Goal: Transaction & Acquisition: Purchase product/service

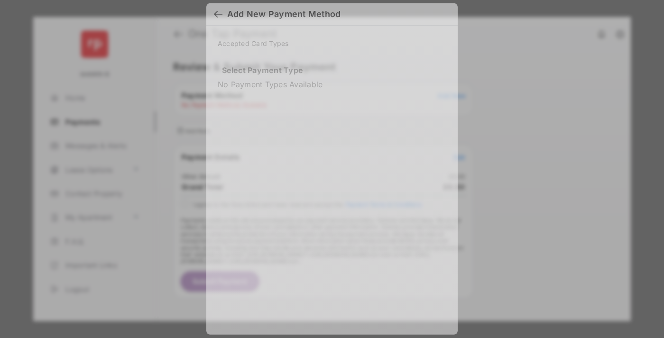
scroll to position [8, 0]
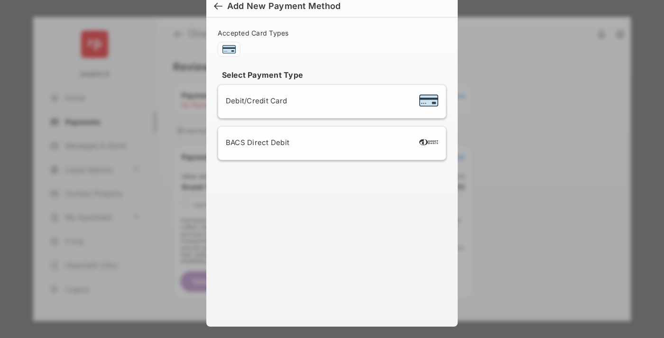
click at [330, 143] on div "BACS Direct Debit" at bounding box center [332, 143] width 213 height 18
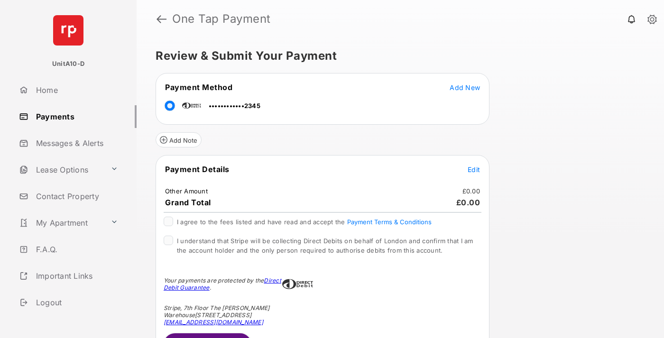
click at [474, 169] on span "Edit" at bounding box center [474, 170] width 12 height 8
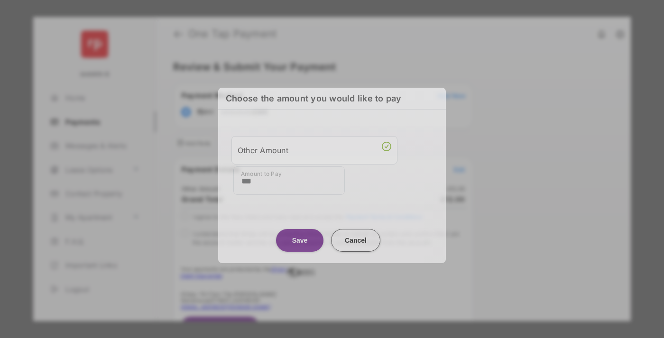
type input "***"
click at [300, 238] on button "Save" at bounding box center [299, 240] width 47 height 23
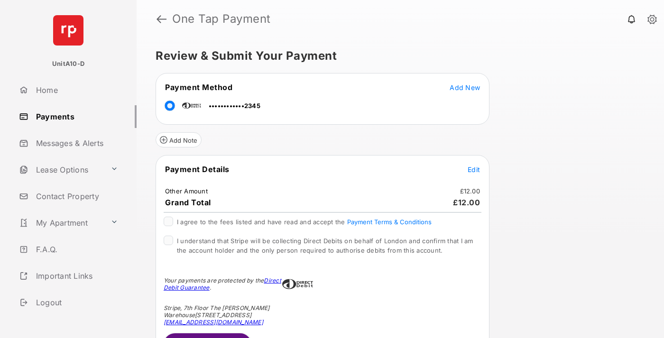
click at [474, 169] on span "Edit" at bounding box center [474, 170] width 12 height 8
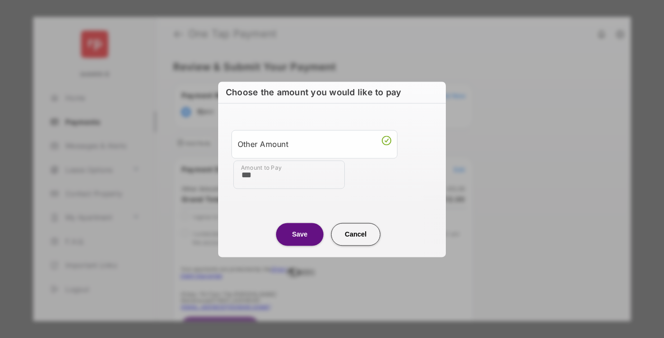
click at [300, 234] on button "Save" at bounding box center [299, 234] width 47 height 23
